Goal: Task Accomplishment & Management: Use online tool/utility

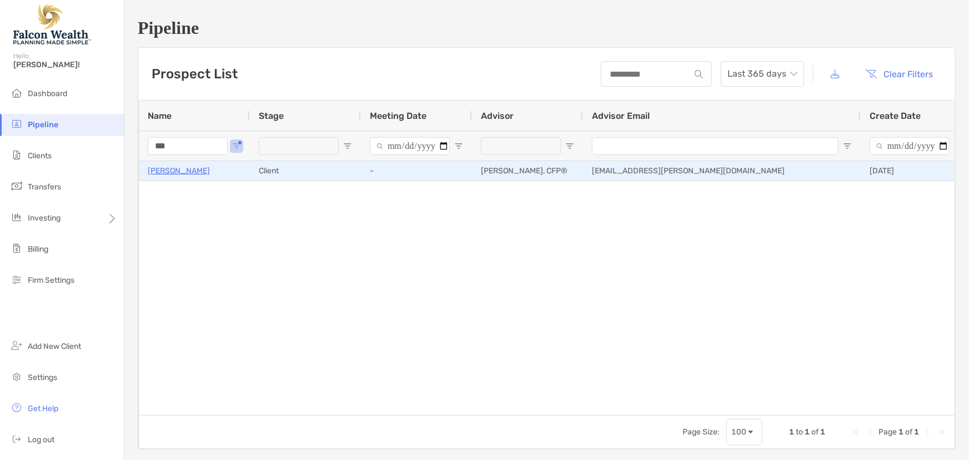
click at [178, 168] on p "[PERSON_NAME]" at bounding box center [179, 171] width 62 height 14
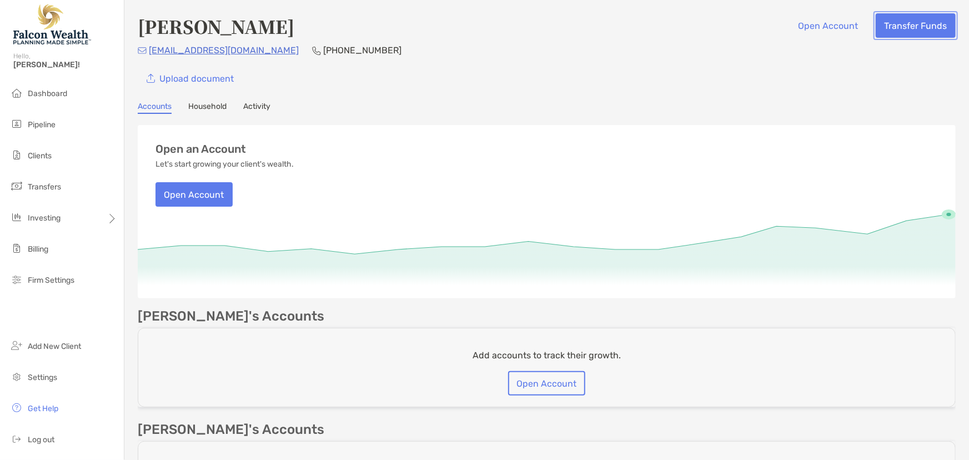
click at [887, 22] on button "Transfer Funds" at bounding box center [915, 25] width 80 height 24
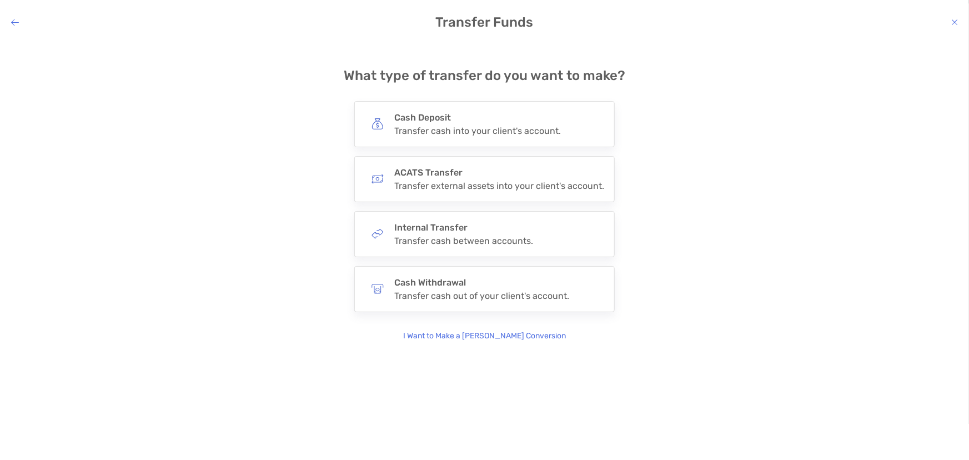
click at [391, 150] on div "**********" at bounding box center [484, 206] width 260 height 211
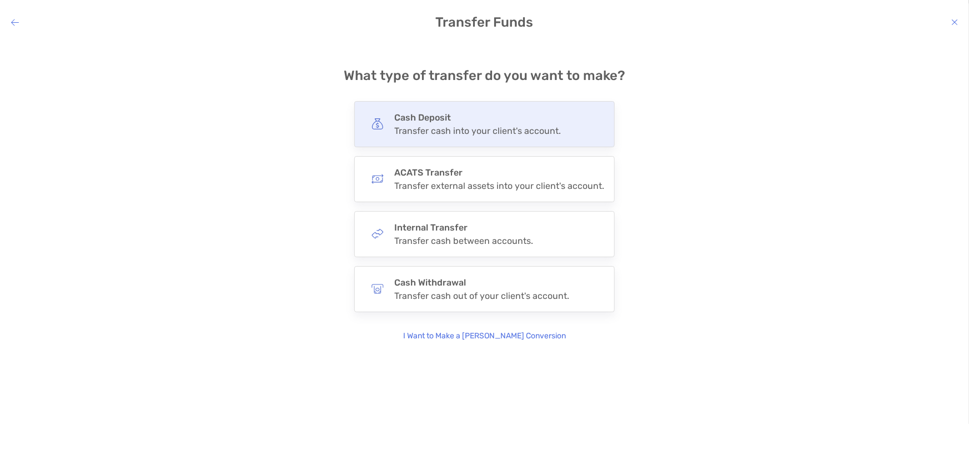
click at [392, 128] on div "Cash Deposit Transfer cash into your client's account." at bounding box center [484, 124] width 260 height 46
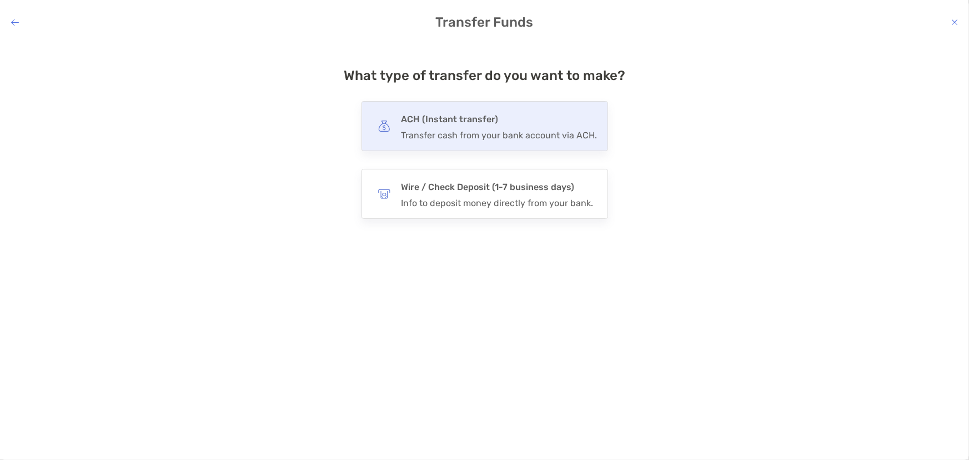
click at [390, 127] on img "modal" at bounding box center [384, 126] width 12 height 12
click at [0, 0] on input "***" at bounding box center [0, 0] width 0 height 0
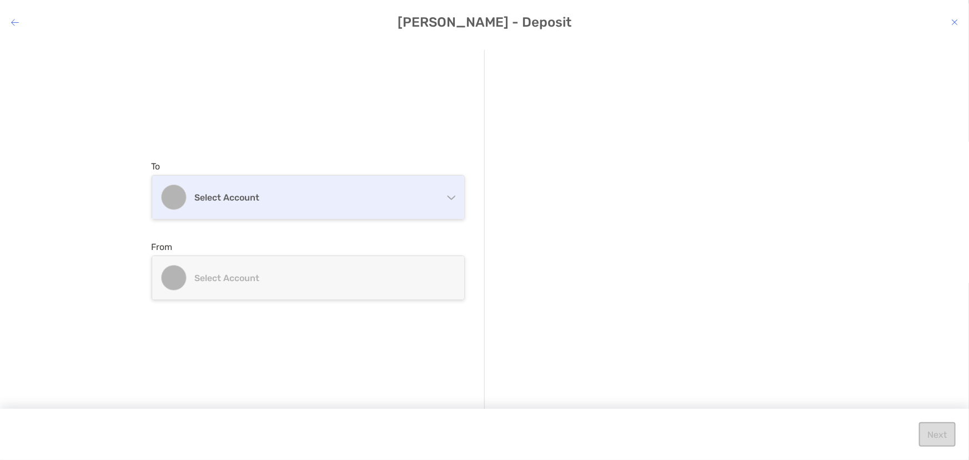
click at [230, 200] on h4 "Select account" at bounding box center [315, 197] width 240 height 11
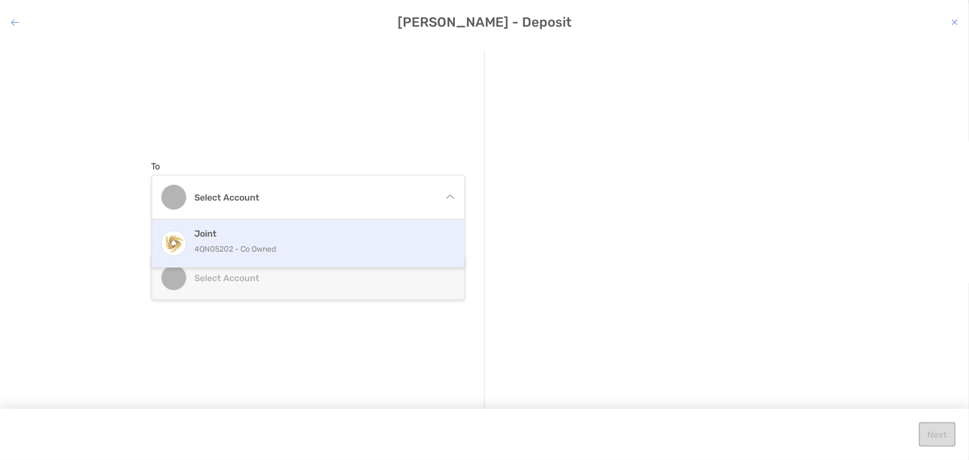
click at [224, 238] on h4 "Joint" at bounding box center [320, 233] width 250 height 11
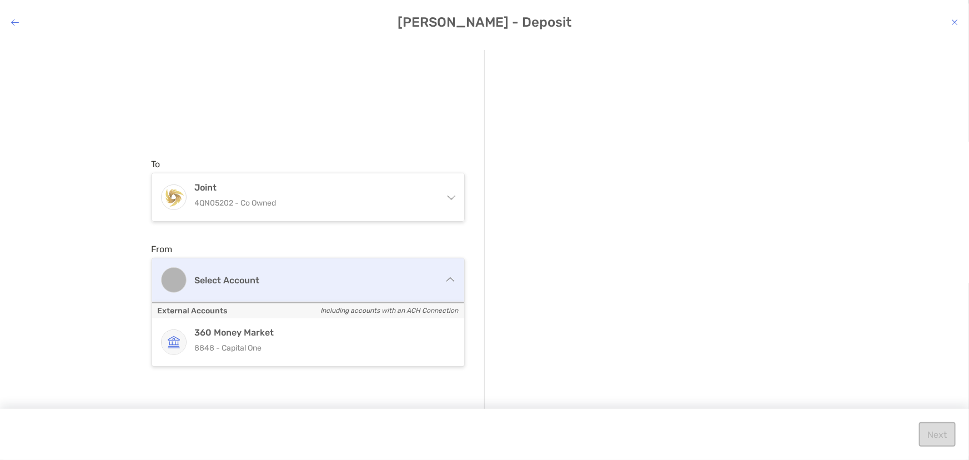
click at [224, 275] on h4 "Select account" at bounding box center [315, 280] width 240 height 11
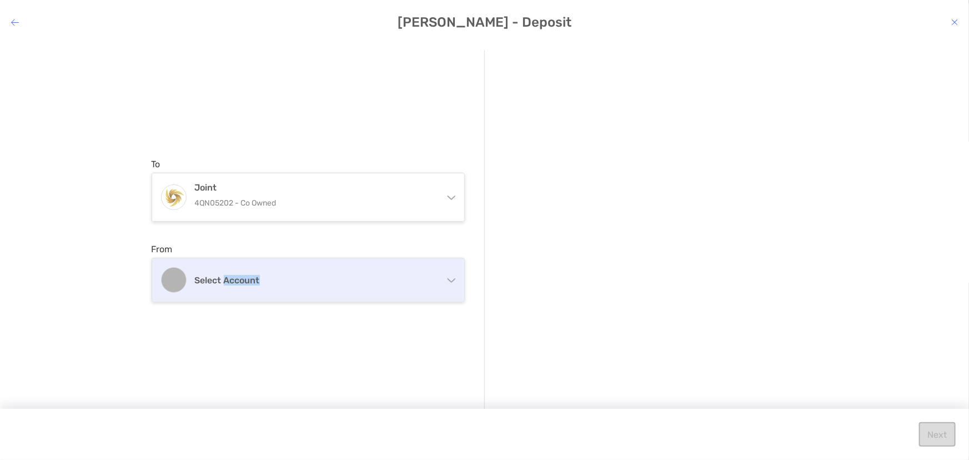
click at [224, 275] on h4 "Select account" at bounding box center [315, 280] width 240 height 11
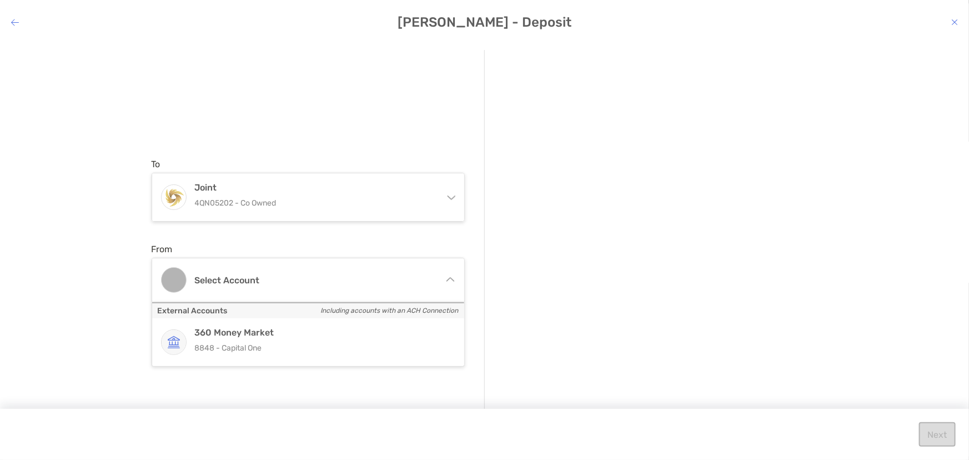
click at [21, 22] on h4 "Vamshi Bonala - Deposit" at bounding box center [484, 22] width 969 height 16
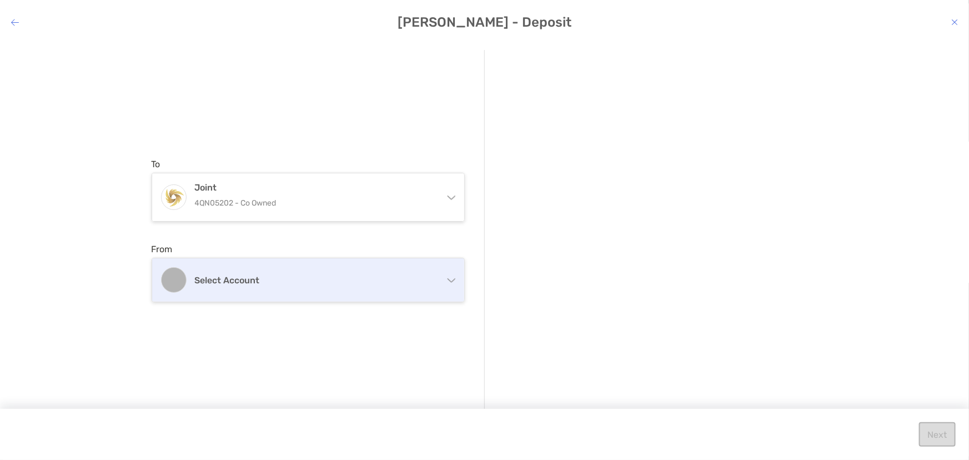
click at [291, 269] on div "Select account" at bounding box center [308, 279] width 312 height 43
